Goal: Transaction & Acquisition: Download file/media

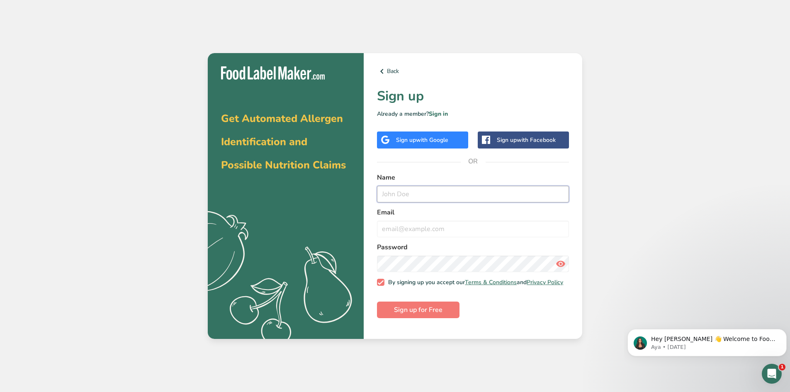
click at [433, 195] on input "text" at bounding box center [473, 194] width 192 height 17
type input "[EMAIL_ADDRESS][DOMAIN_NAME]"
click at [410, 232] on input "email" at bounding box center [473, 229] width 192 height 17
type input "[EMAIL_ADDRESS][DOMAIN_NAME]"
click at [420, 315] on span "Sign up for Free" at bounding box center [418, 310] width 49 height 10
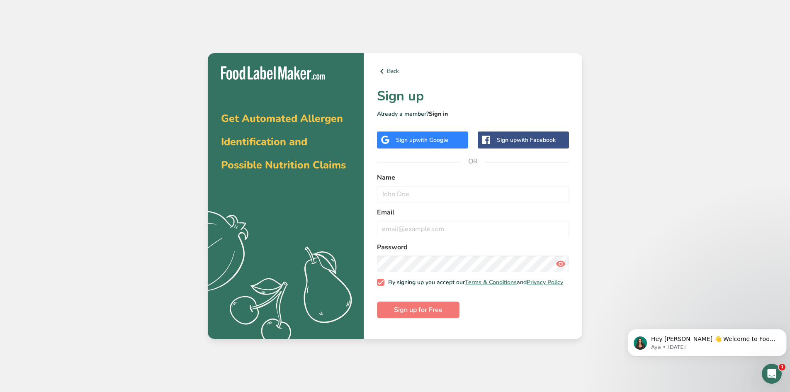
click at [442, 113] on link "Sign in" at bounding box center [438, 114] width 19 height 8
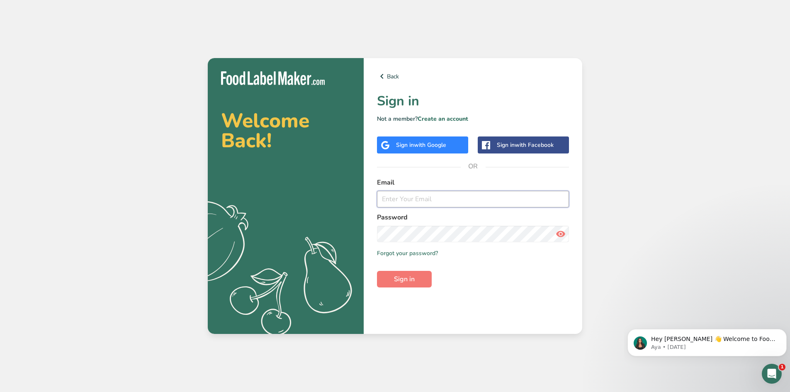
type input "[EMAIL_ADDRESS][DOMAIN_NAME]"
click at [409, 280] on span "Sign in" at bounding box center [404, 279] width 21 height 10
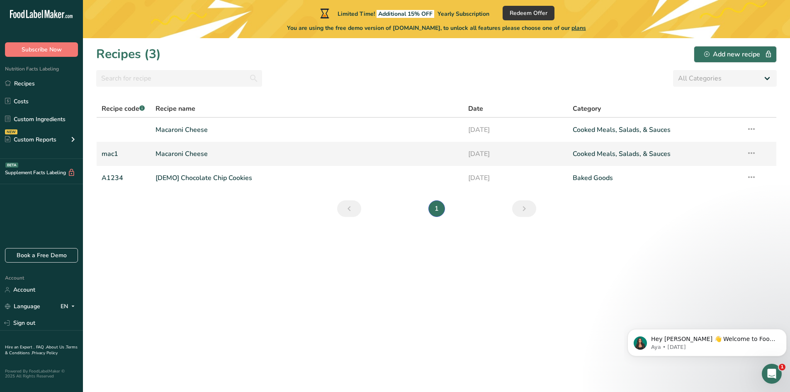
click at [587, 155] on link "Cooked Meals, Salads, & Sauces" at bounding box center [655, 153] width 164 height 17
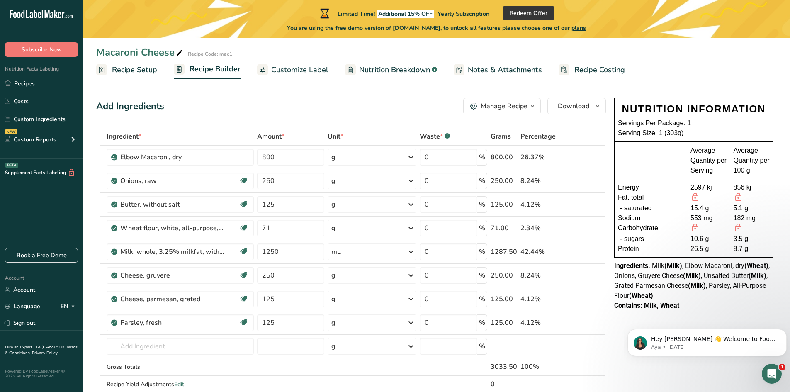
click at [293, 68] on span "Customize Label" at bounding box center [299, 69] width 57 height 11
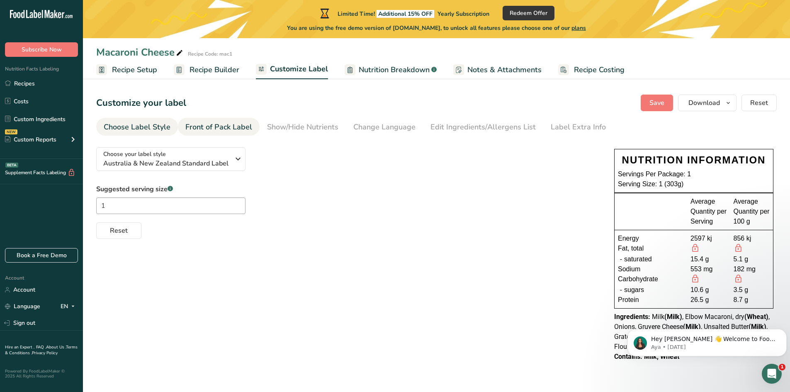
click at [250, 126] on li "Front of Pack Label" at bounding box center [219, 127] width 82 height 18
click at [216, 124] on div "Front of Pack Label" at bounding box center [218, 126] width 67 height 11
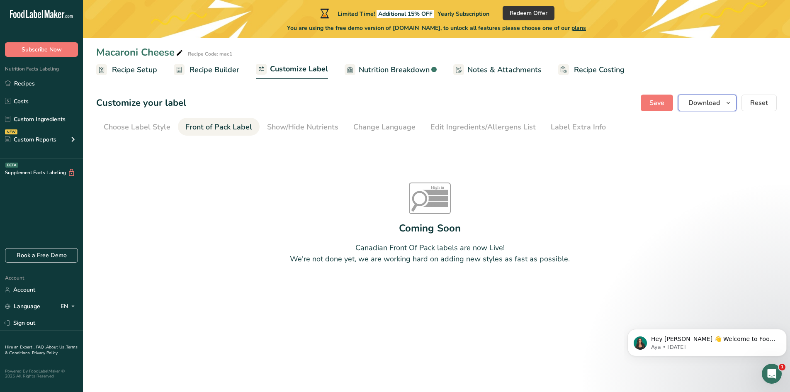
click at [729, 105] on icon "button" at bounding box center [728, 103] width 7 height 10
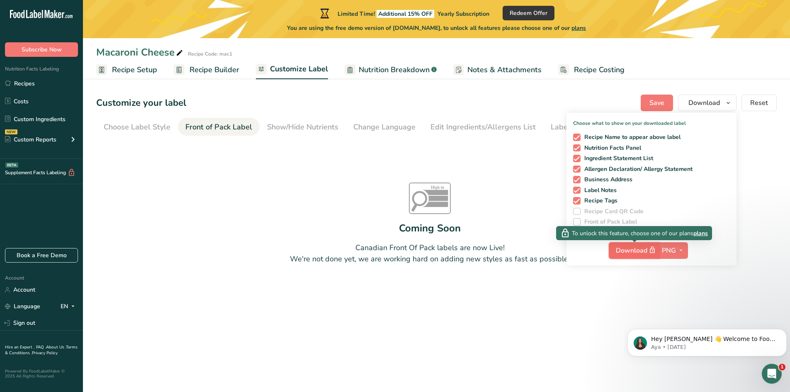
click at [640, 249] on span "Download" at bounding box center [636, 250] width 41 height 10
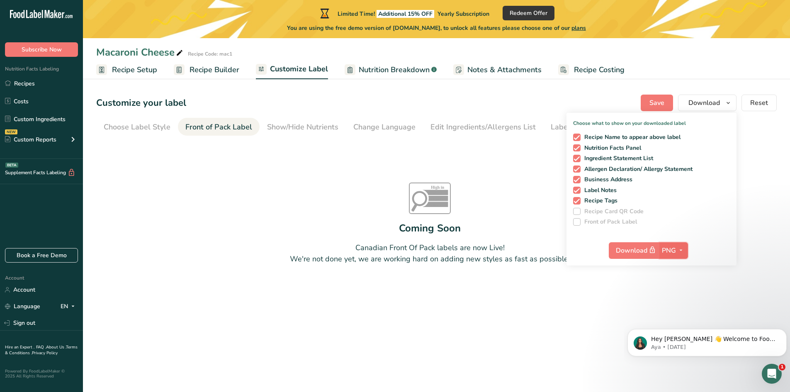
click at [681, 248] on icon "button" at bounding box center [681, 250] width 7 height 10
click at [674, 309] on link "PDF" at bounding box center [674, 308] width 27 height 14
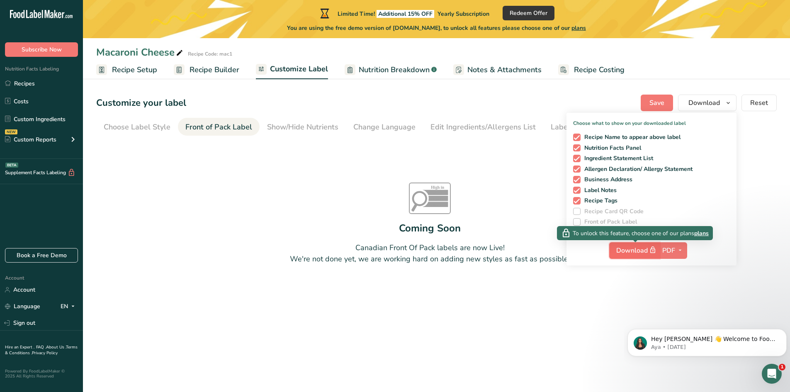
click at [635, 249] on span "Download" at bounding box center [636, 250] width 41 height 10
click at [634, 250] on span "Download" at bounding box center [636, 250] width 41 height 10
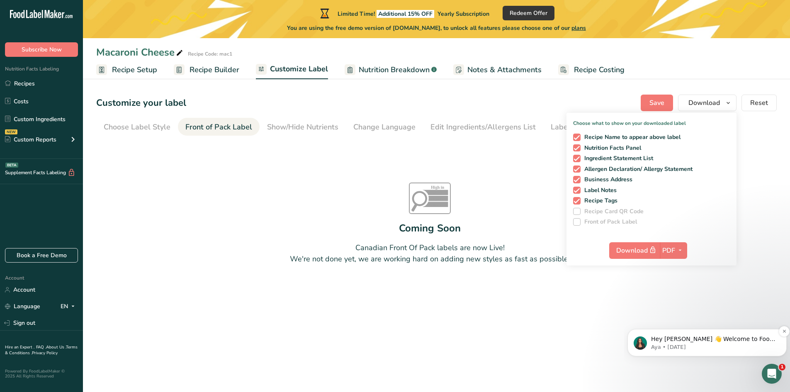
click at [726, 336] on p "Hey [PERSON_NAME] 👋 Welcome to Food Label Maker🙌 Take a look around! If you hav…" at bounding box center [713, 339] width 125 height 8
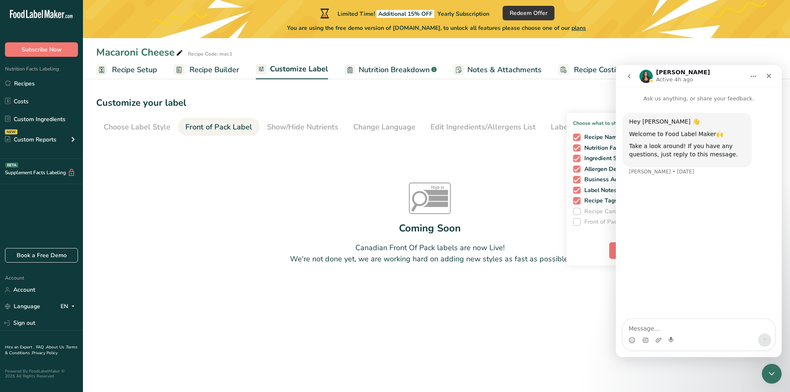
click at [667, 328] on textarea "Message…" at bounding box center [699, 326] width 152 height 14
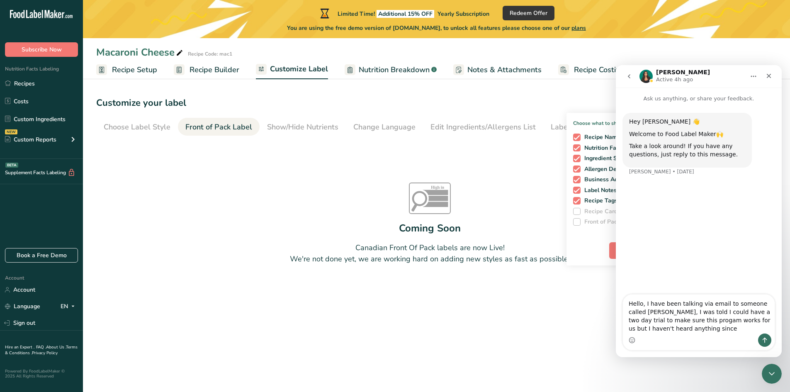
type textarea "Hello, I have been talking via email to someone called [PERSON_NAME], I was tol…"
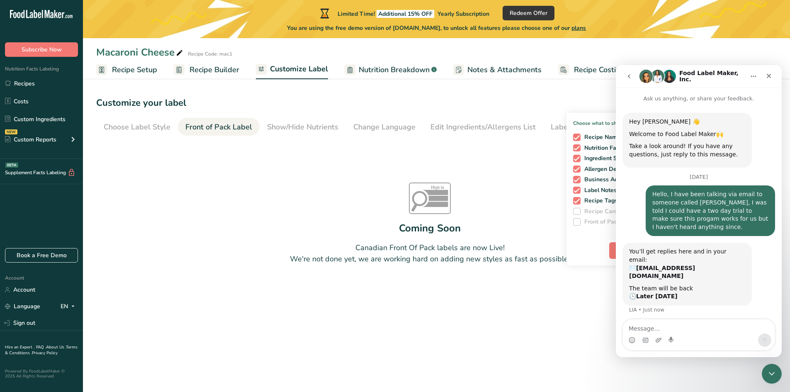
scroll to position [11, 0]
